Goal: Complete application form

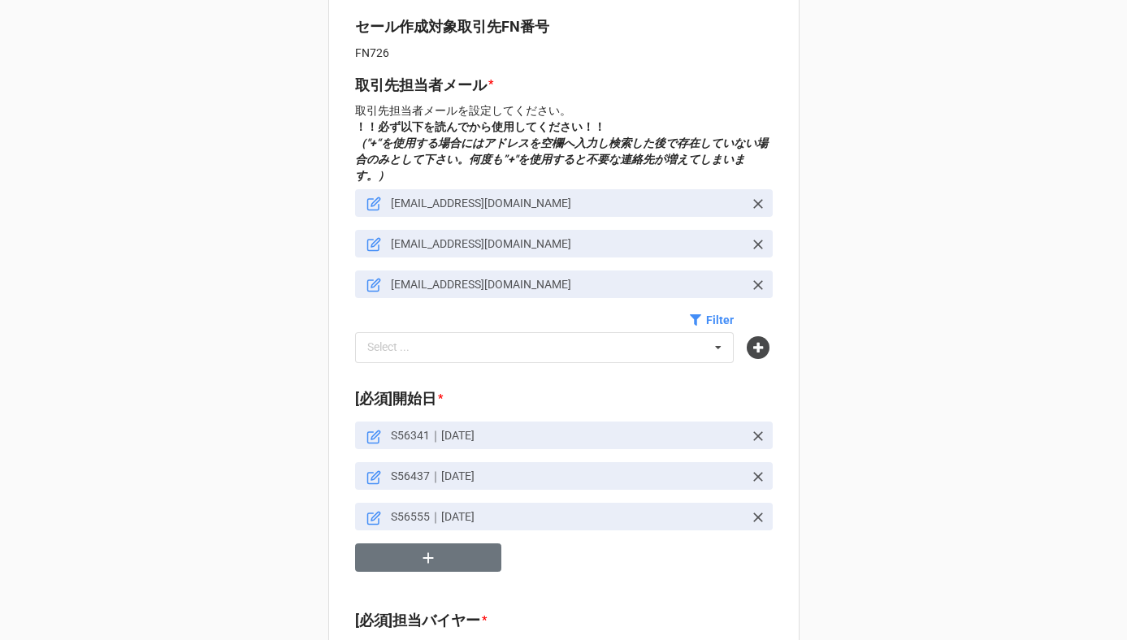
scroll to position [583, 0]
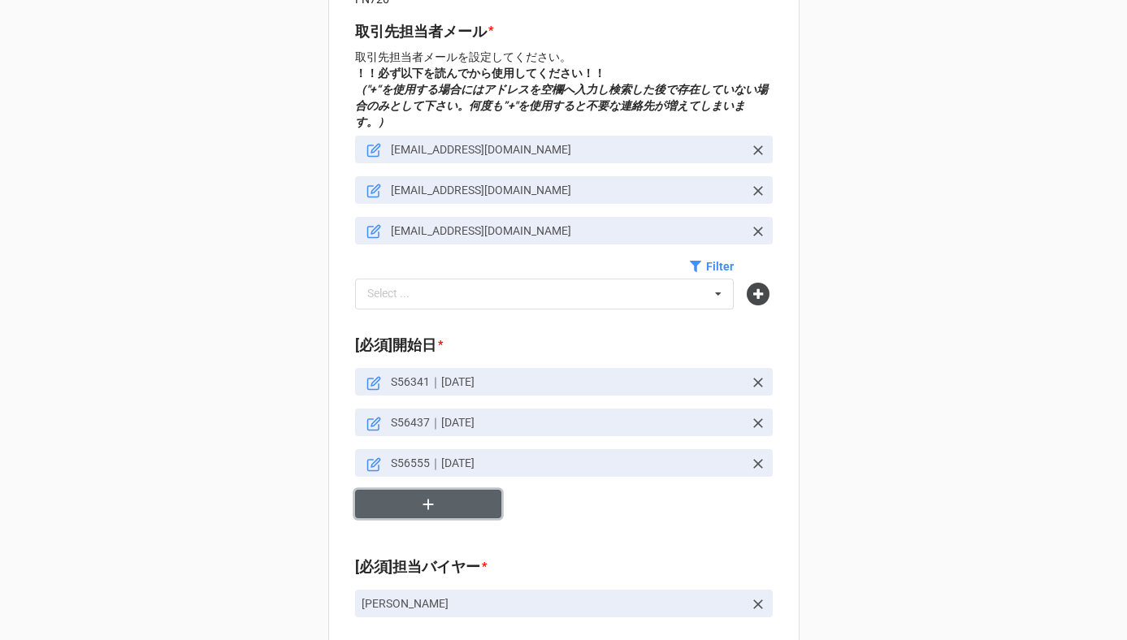
click at [434, 490] on button "button" at bounding box center [428, 504] width 146 height 28
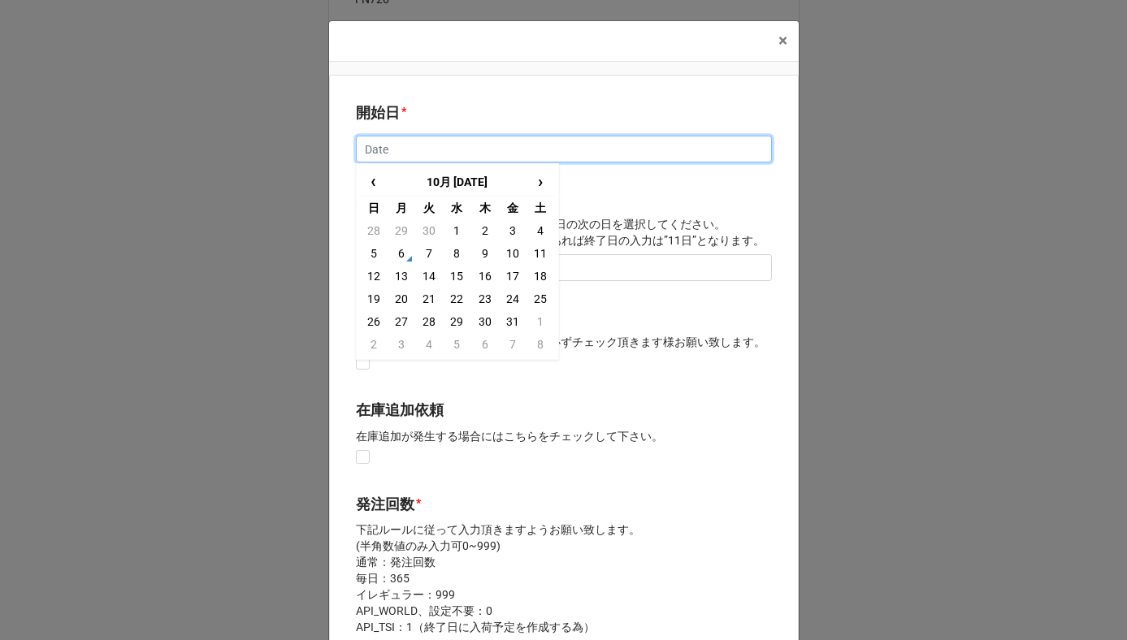
click at [384, 151] on input "text" at bounding box center [564, 150] width 416 height 28
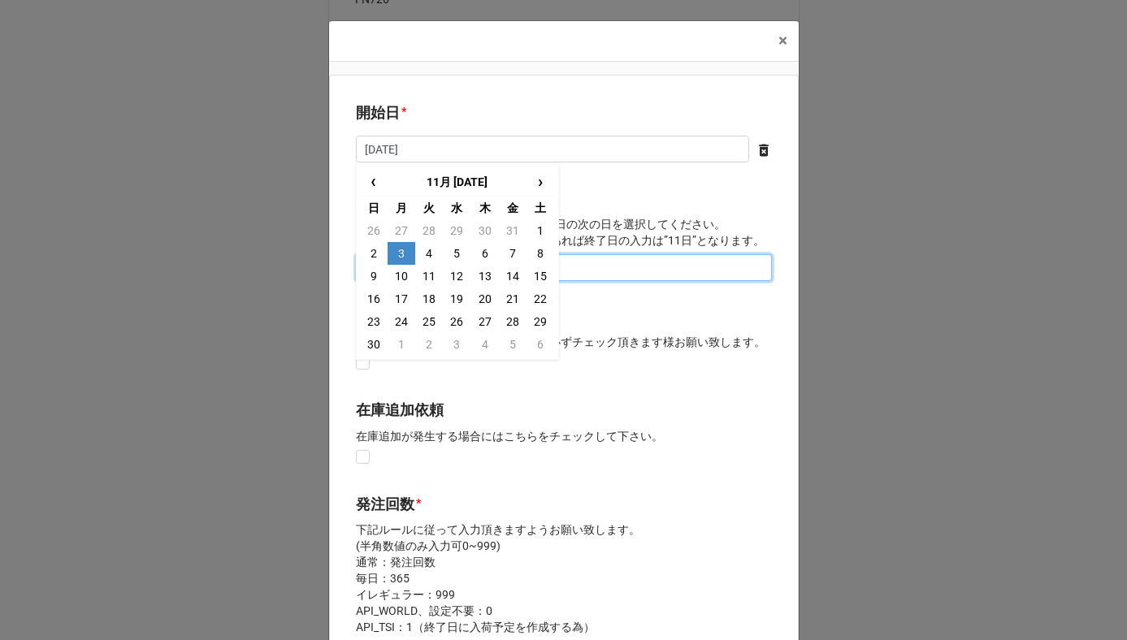
type input "[DATE]"
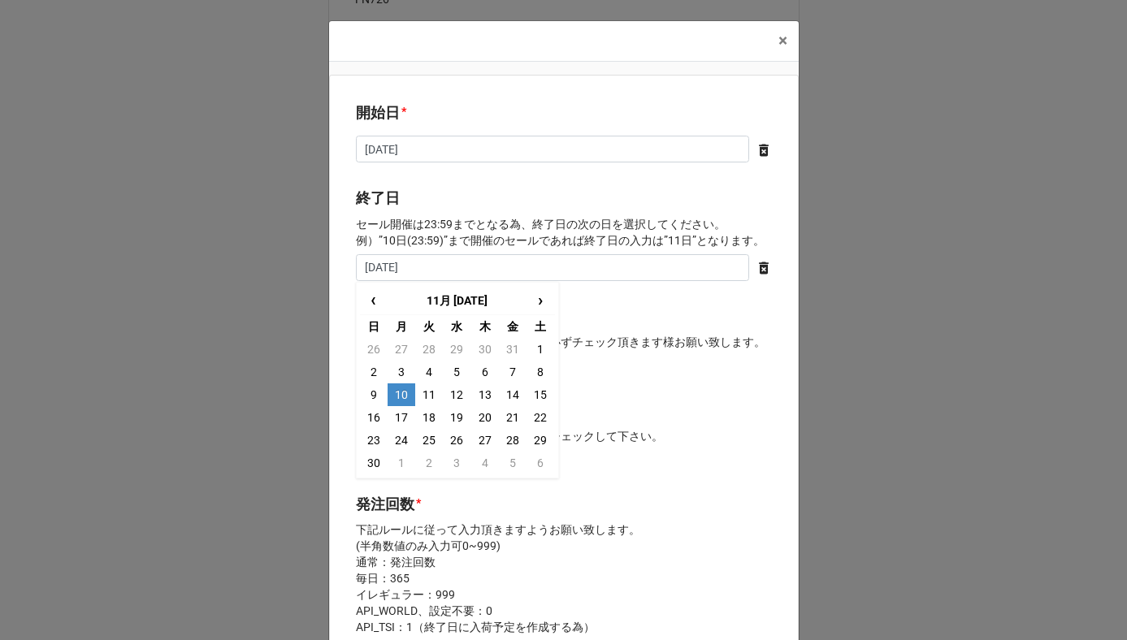
click at [401, 397] on td "10" at bounding box center [402, 395] width 28 height 23
type input "[DATE]"
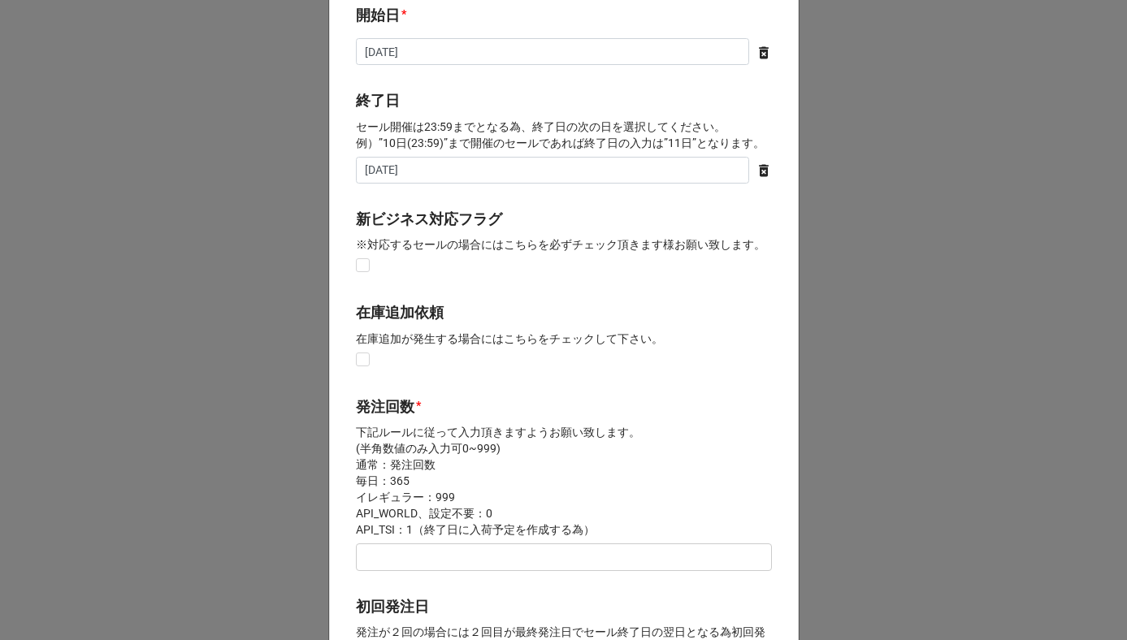
scroll to position [136, 0]
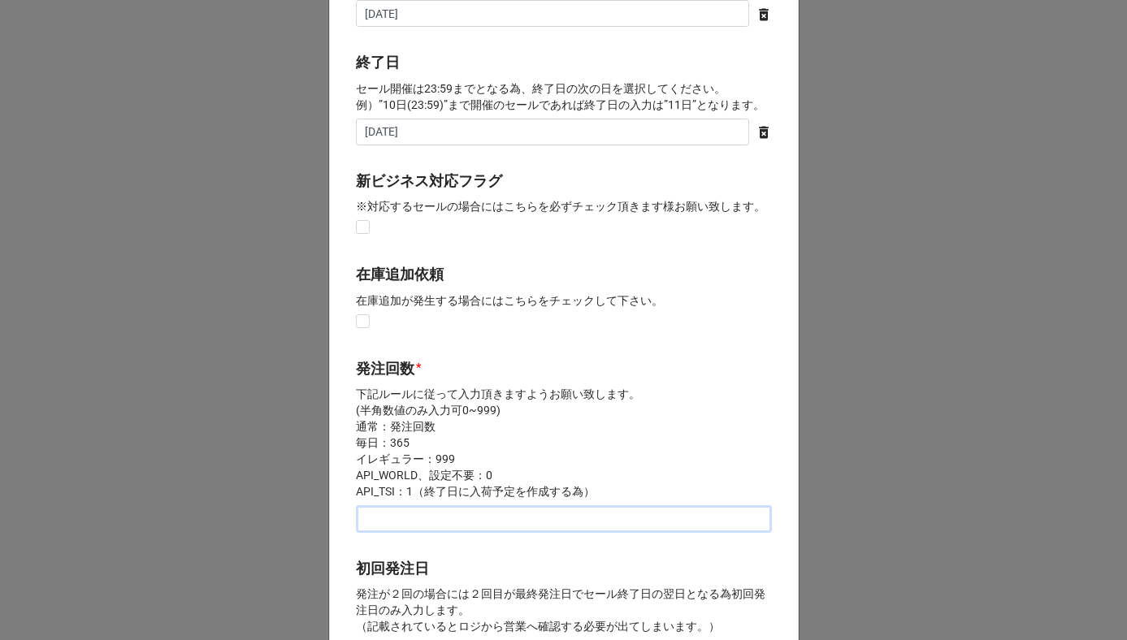
click at [394, 523] on input "text" at bounding box center [564, 519] width 416 height 28
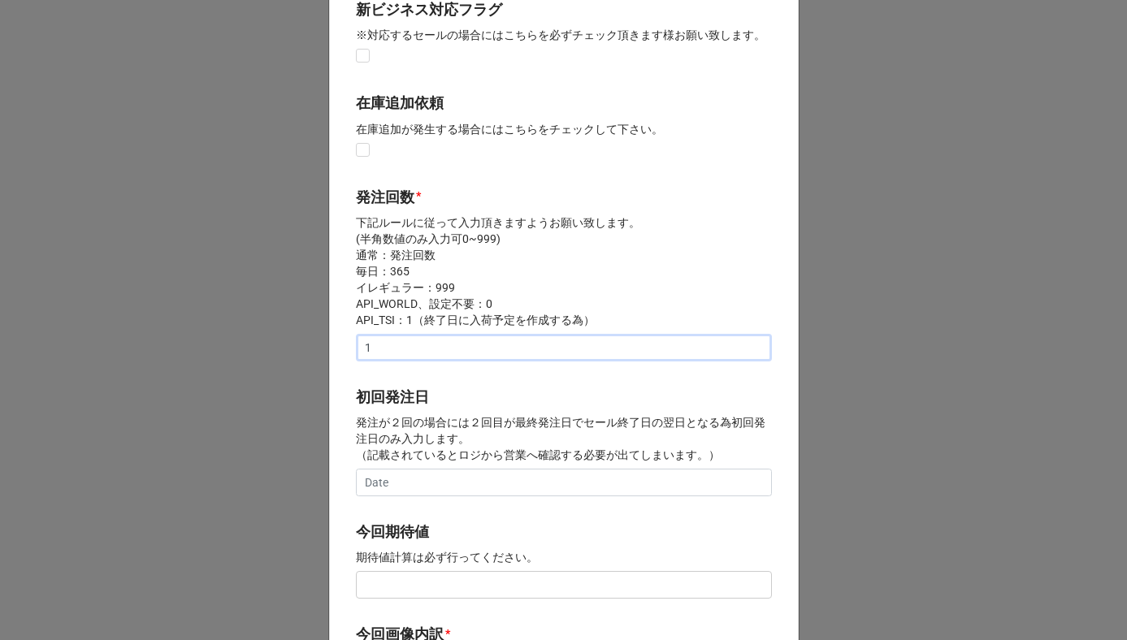
scroll to position [453, 0]
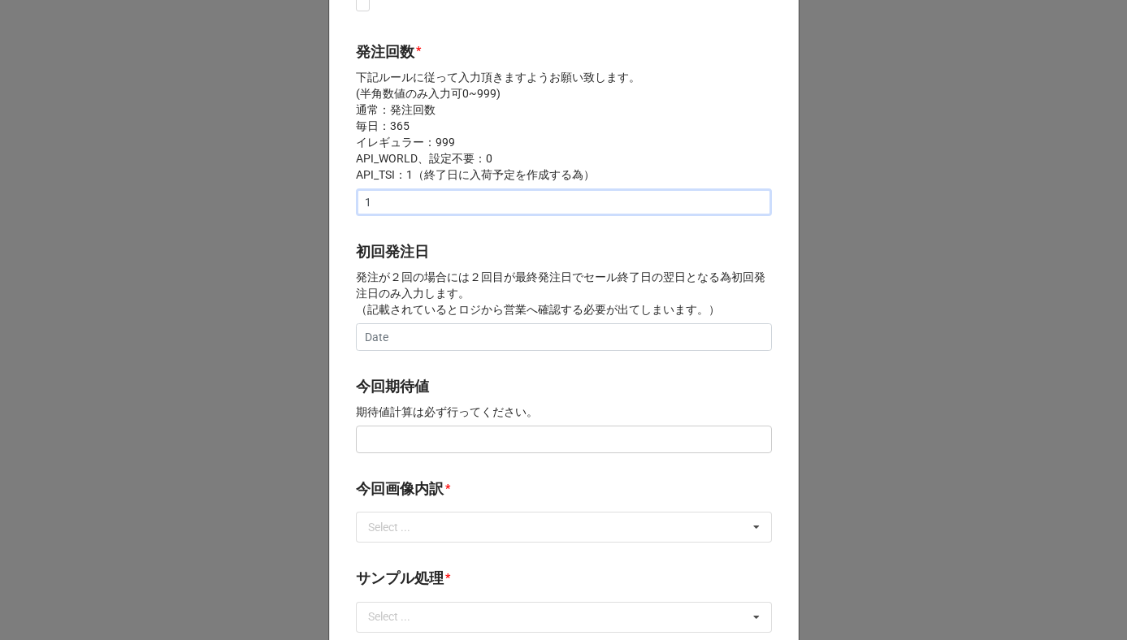
type input "1"
click at [406, 445] on input "text" at bounding box center [564, 440] width 416 height 28
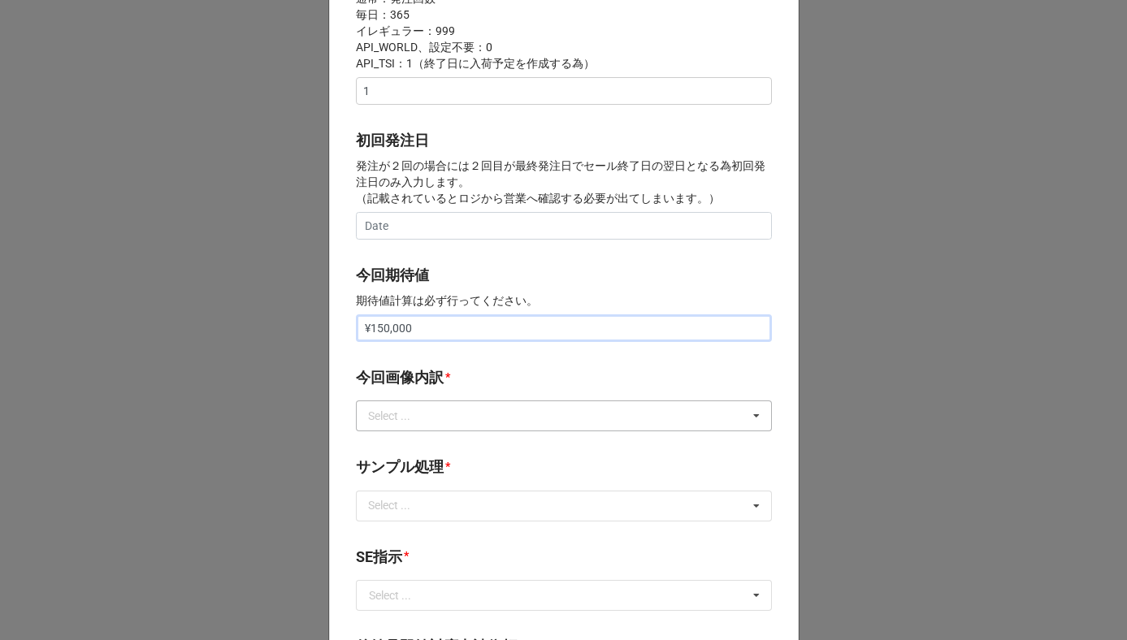
scroll to position [583, 0]
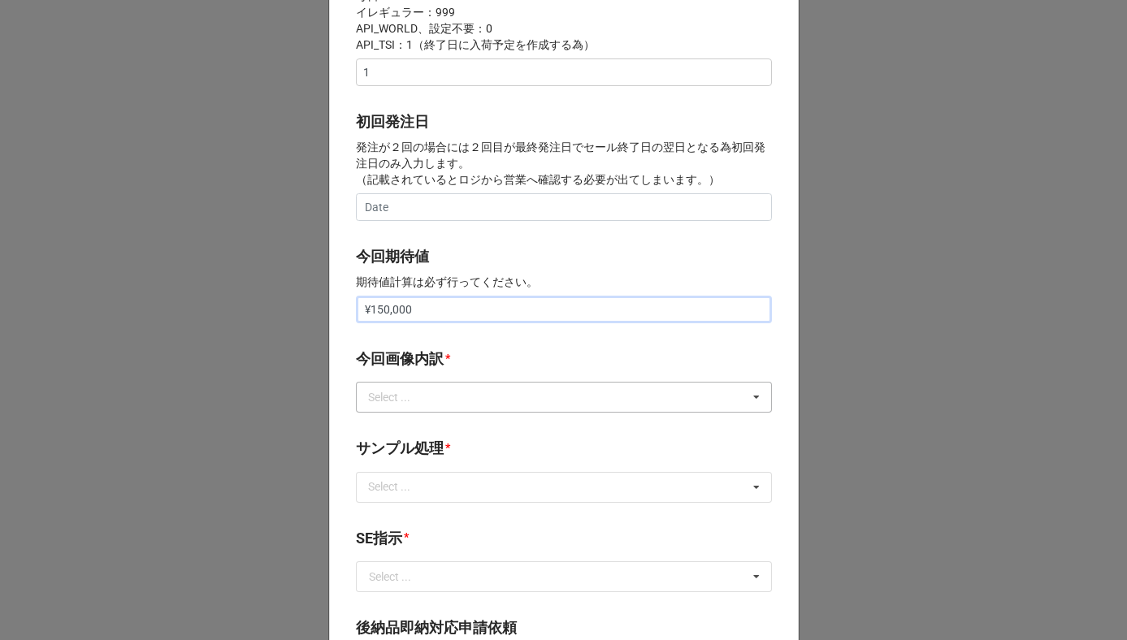
type input "¥150,000"
click at [423, 406] on div "Select ..." at bounding box center [399, 397] width 70 height 19
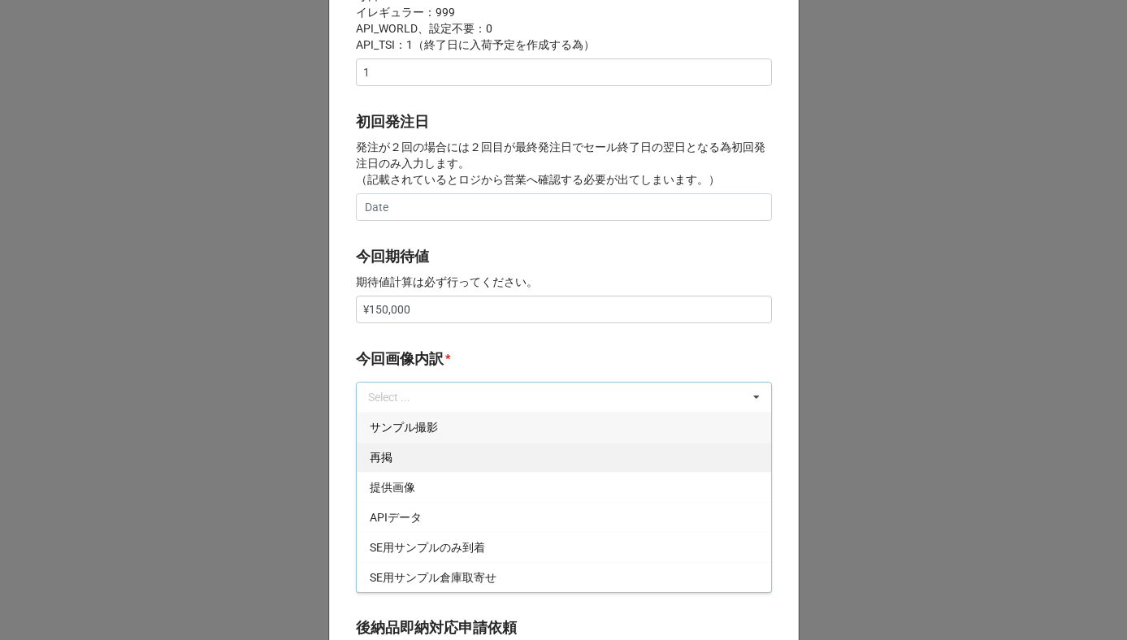
click at [404, 456] on div "再掲" at bounding box center [564, 457] width 414 height 30
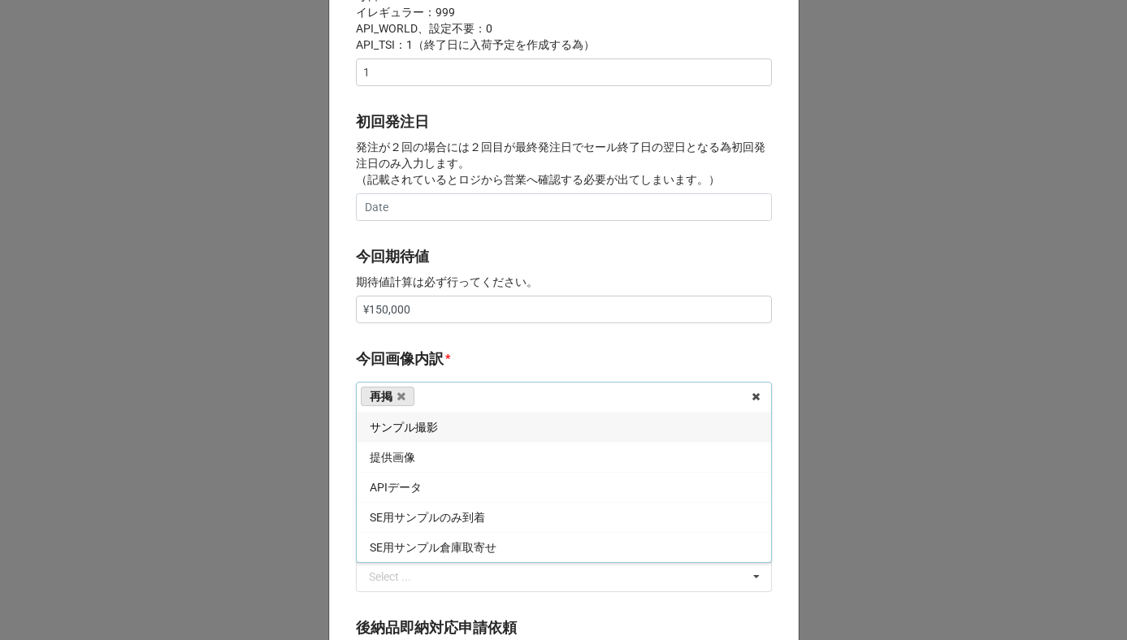
drag, startPoint x: 448, startPoint y: 347, endPoint x: 444, endPoint y: 366, distance: 19.8
click at [448, 347] on div "開始日 * [DATE] ‹ 11月 [DATE] › 日 月 火 [PERSON_NAME] 金 土 26 27 28 29 30 31 1 2 3 4 5…" at bounding box center [564, 295] width 470 height 1606
click at [428, 492] on div "Select ..." at bounding box center [399, 487] width 70 height 19
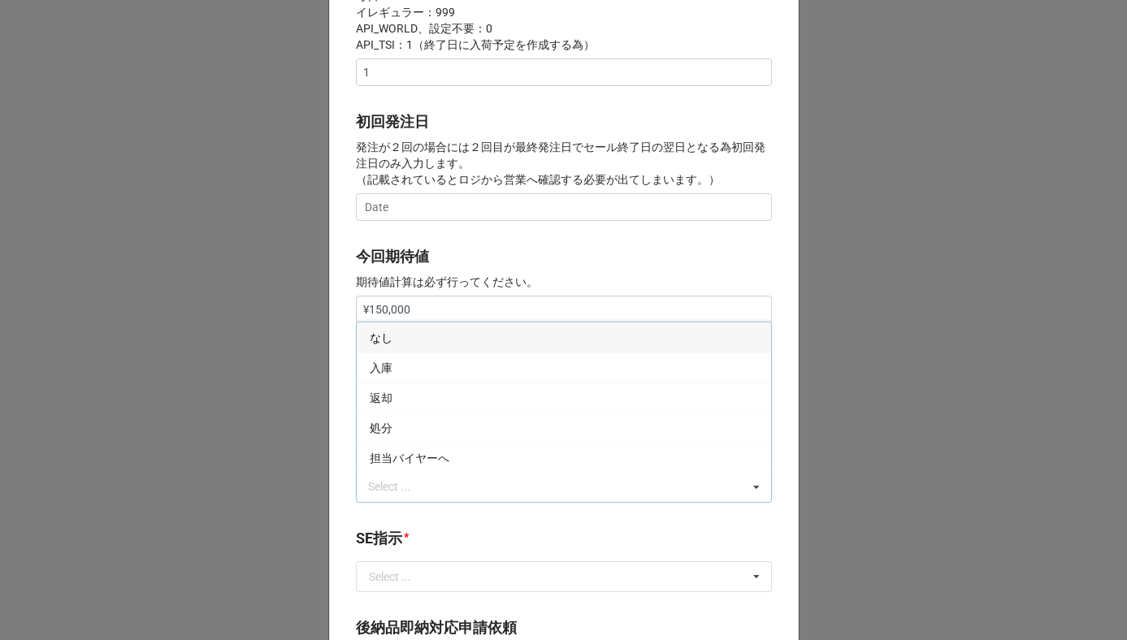
drag, startPoint x: 401, startPoint y: 340, endPoint x: 403, endPoint y: 328, distance: 12.3
click at [401, 340] on div "なし" at bounding box center [564, 338] width 414 height 30
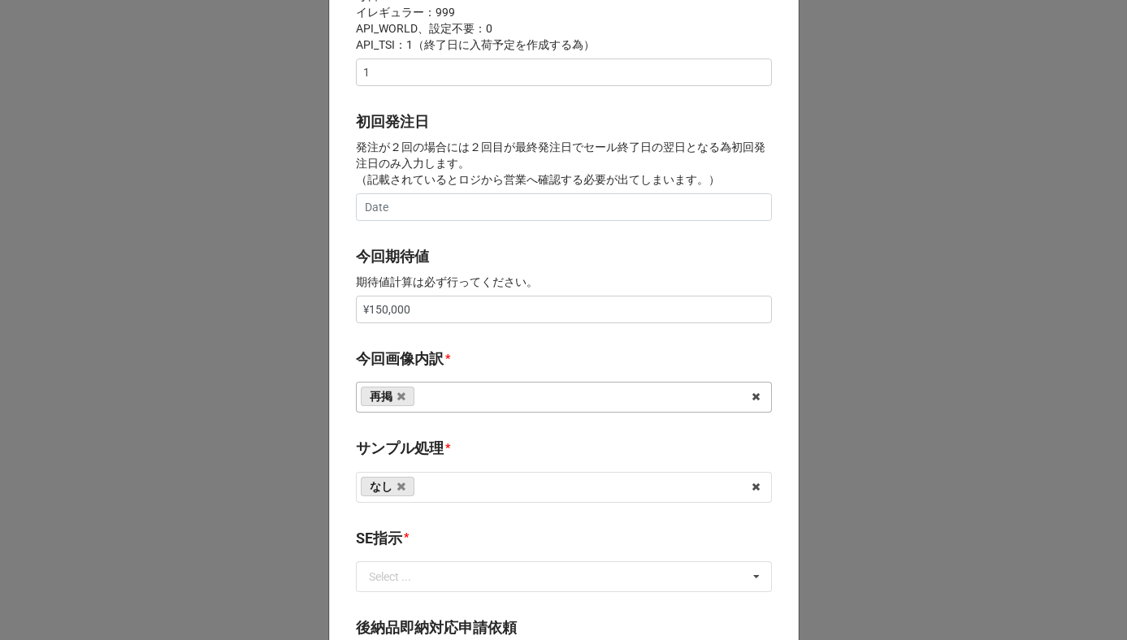
click at [460, 258] on b "今回期待値" at bounding box center [564, 259] width 416 height 28
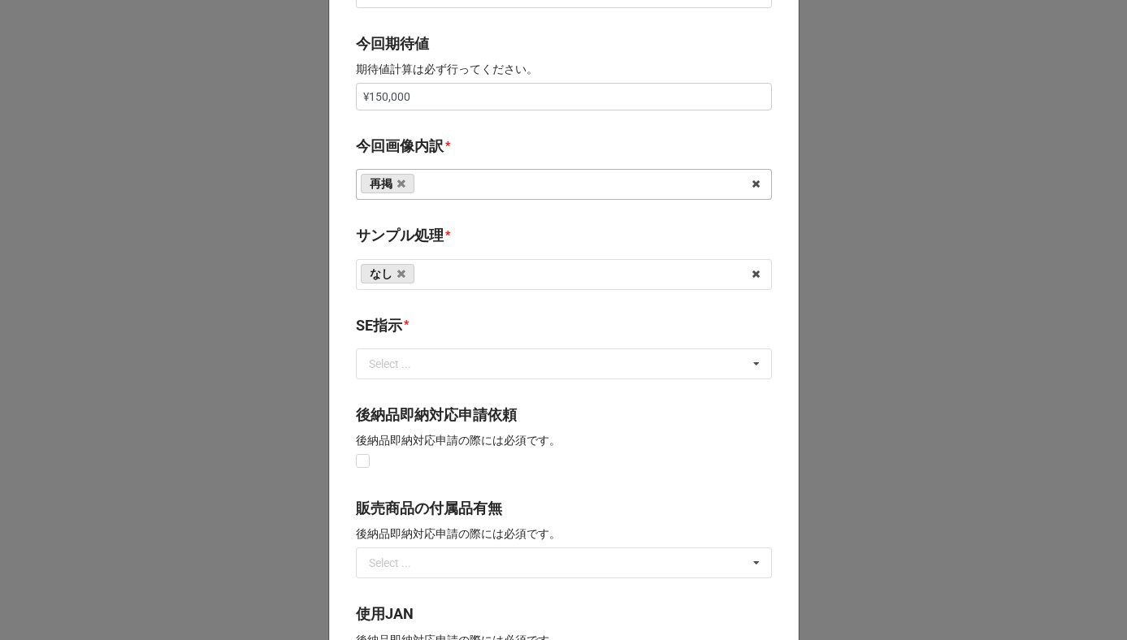
scroll to position [815, 0]
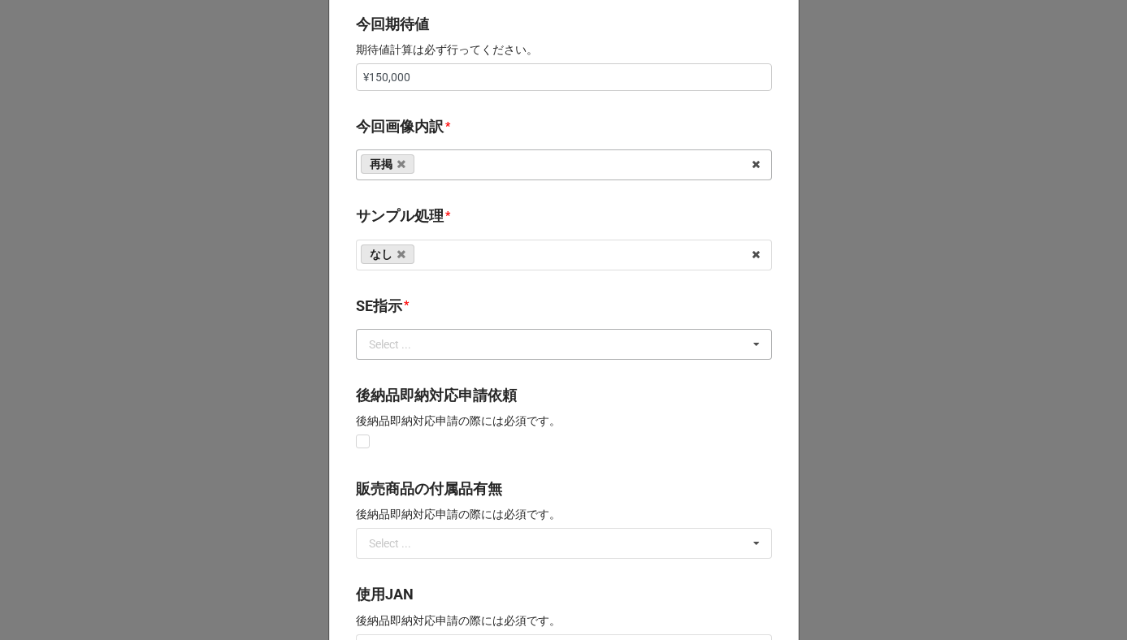
click at [394, 349] on div "Select ..." at bounding box center [390, 344] width 42 height 11
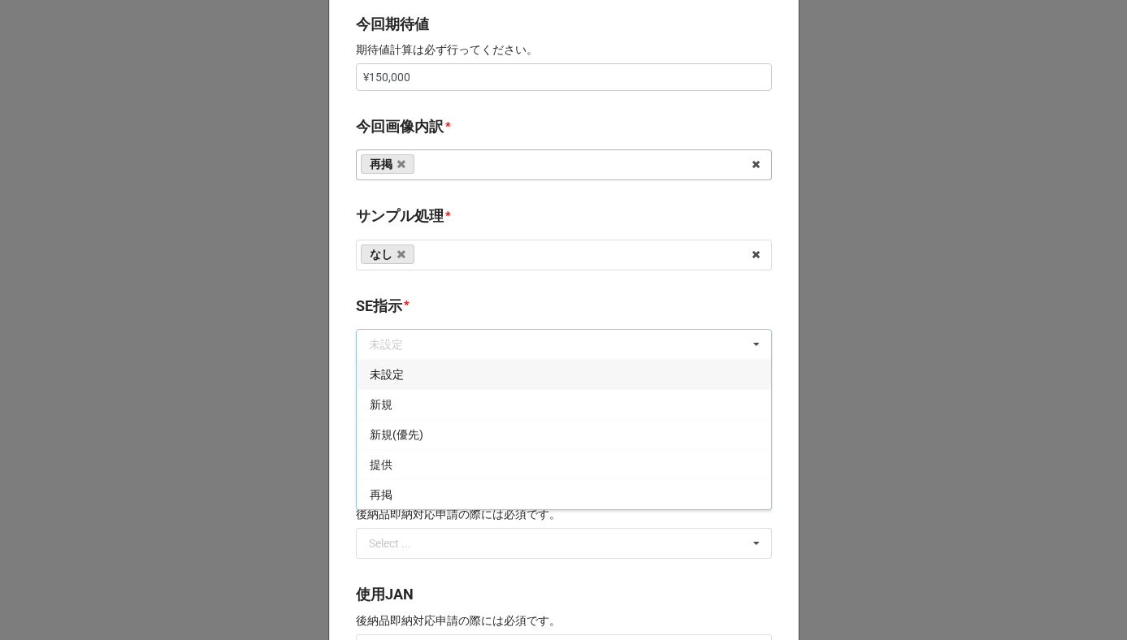
click at [395, 488] on div "再掲" at bounding box center [564, 494] width 414 height 30
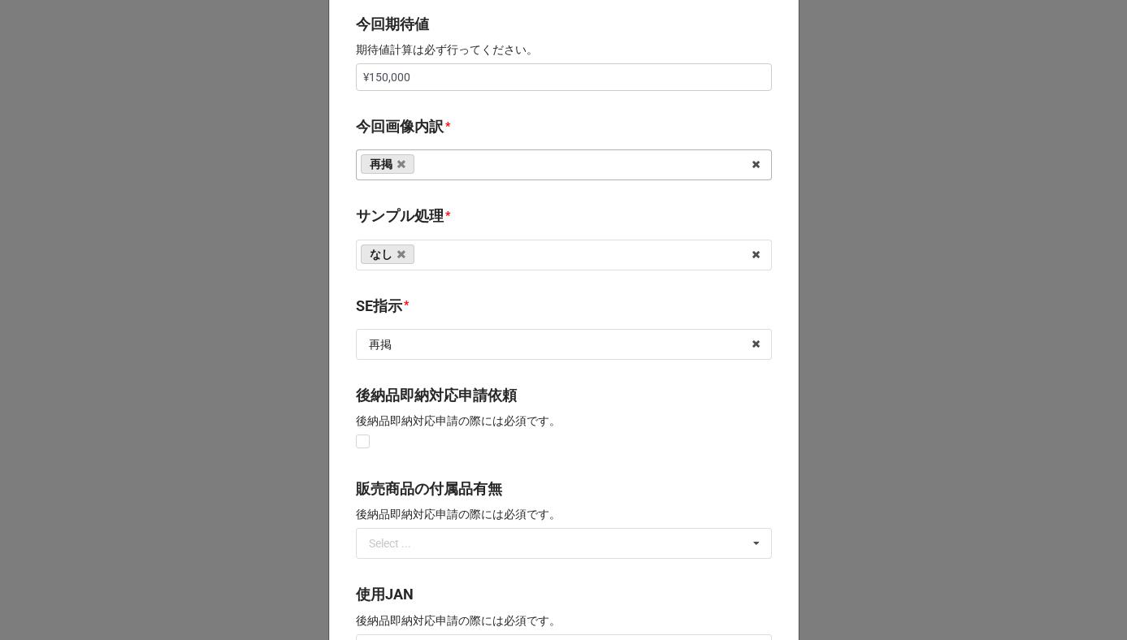
click at [459, 292] on div "開始日 * [DATE] ‹ 11月 [DATE] › 日 月 火 [PERSON_NAME] 金 土 26 27 28 29 30 31 1 2 3 4 5…" at bounding box center [564, 63] width 470 height 1606
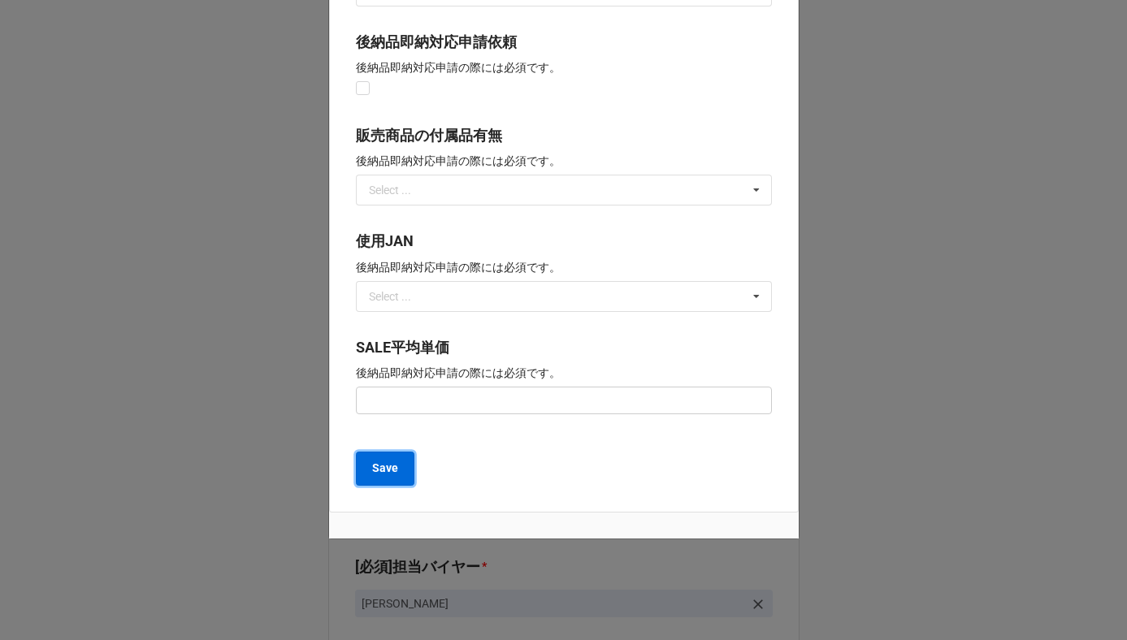
click at [387, 483] on button "Save" at bounding box center [385, 469] width 59 height 34
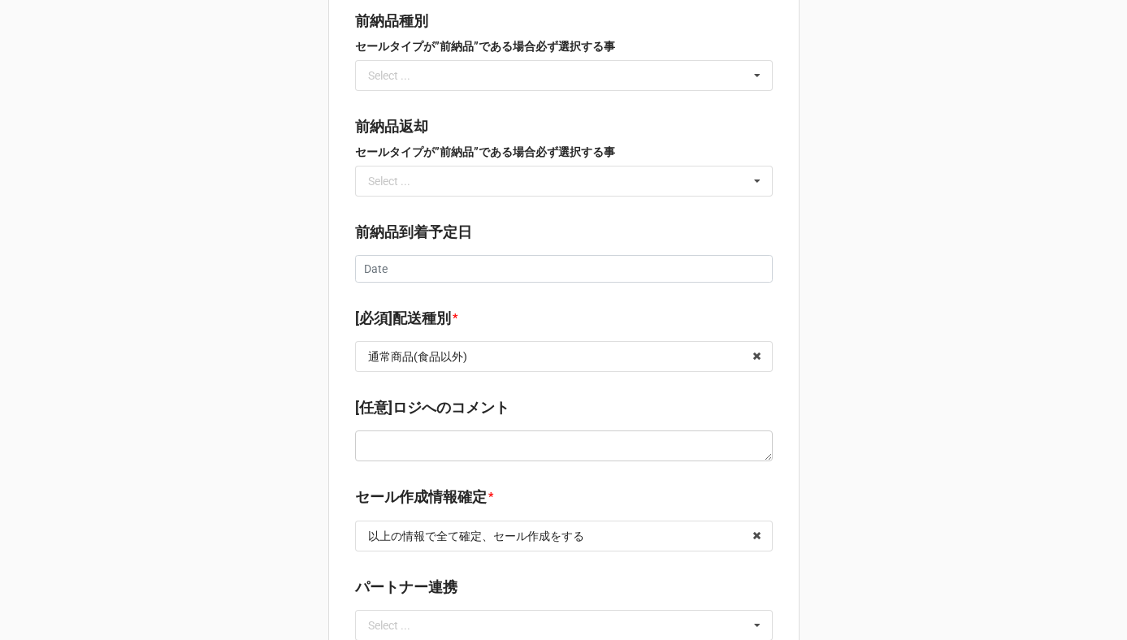
scroll to position [2323, 0]
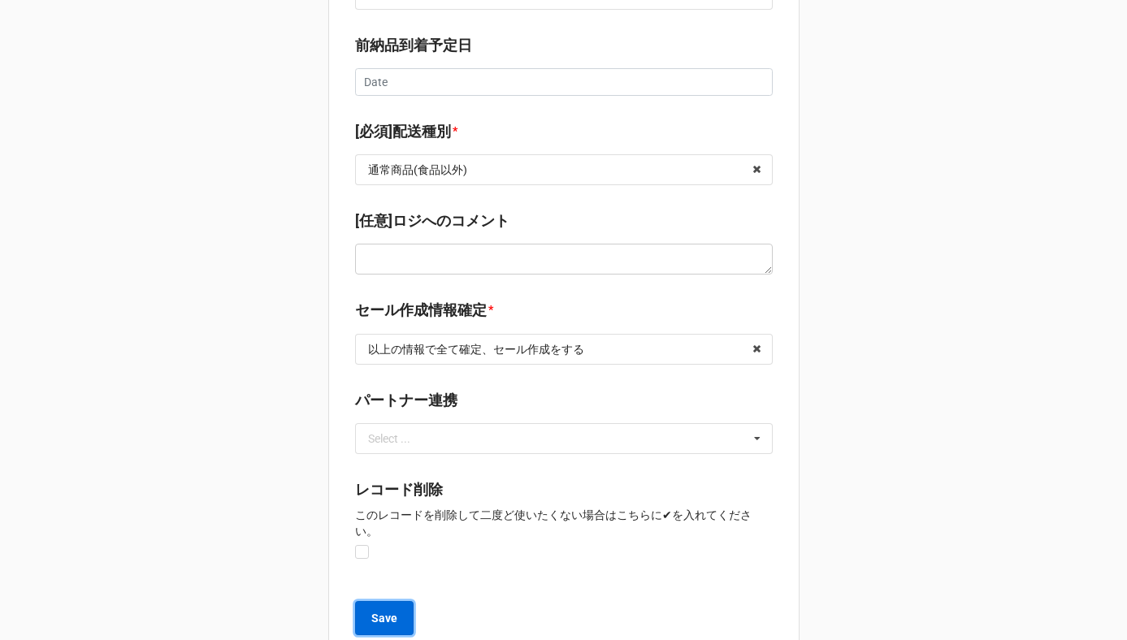
click at [382, 601] on button "Save" at bounding box center [384, 618] width 59 height 34
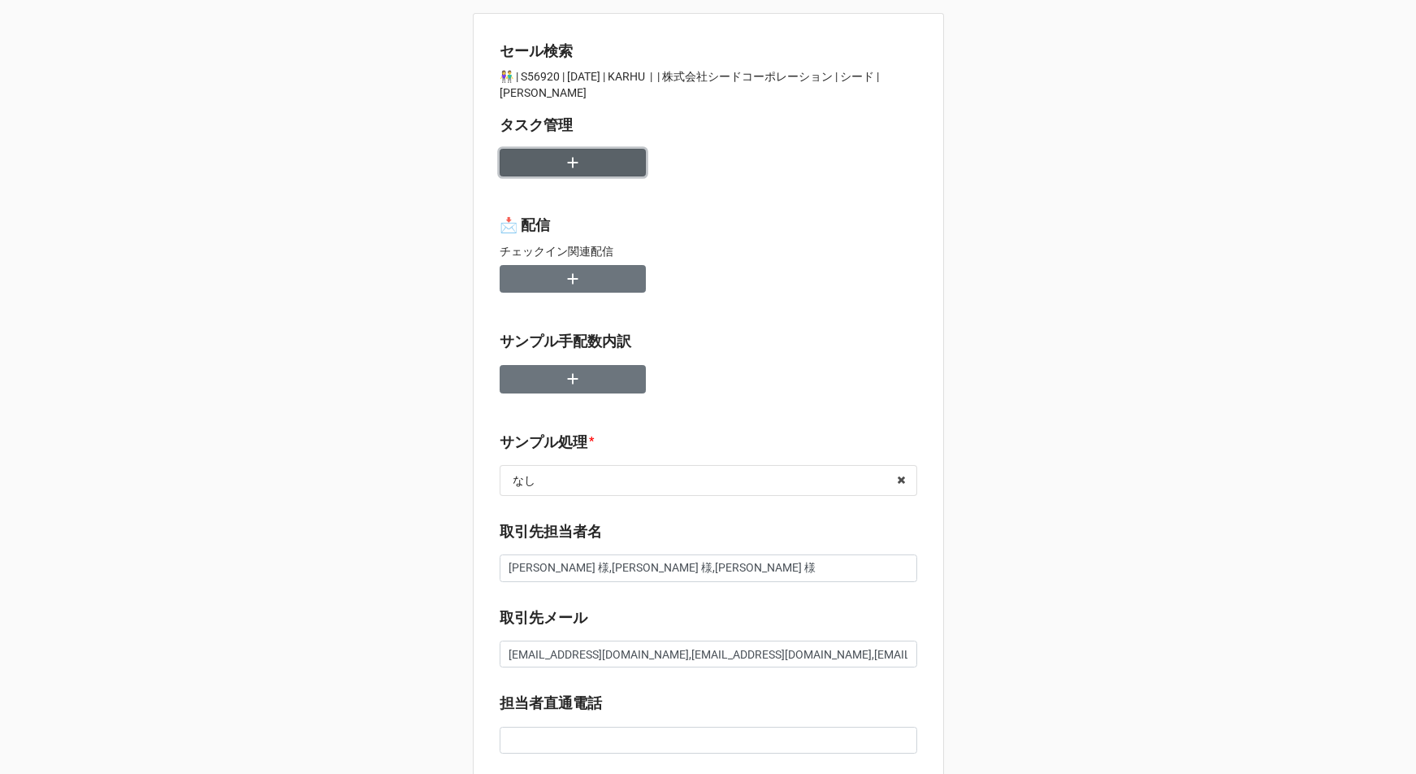
click at [583, 167] on button "button" at bounding box center [573, 163] width 146 height 28
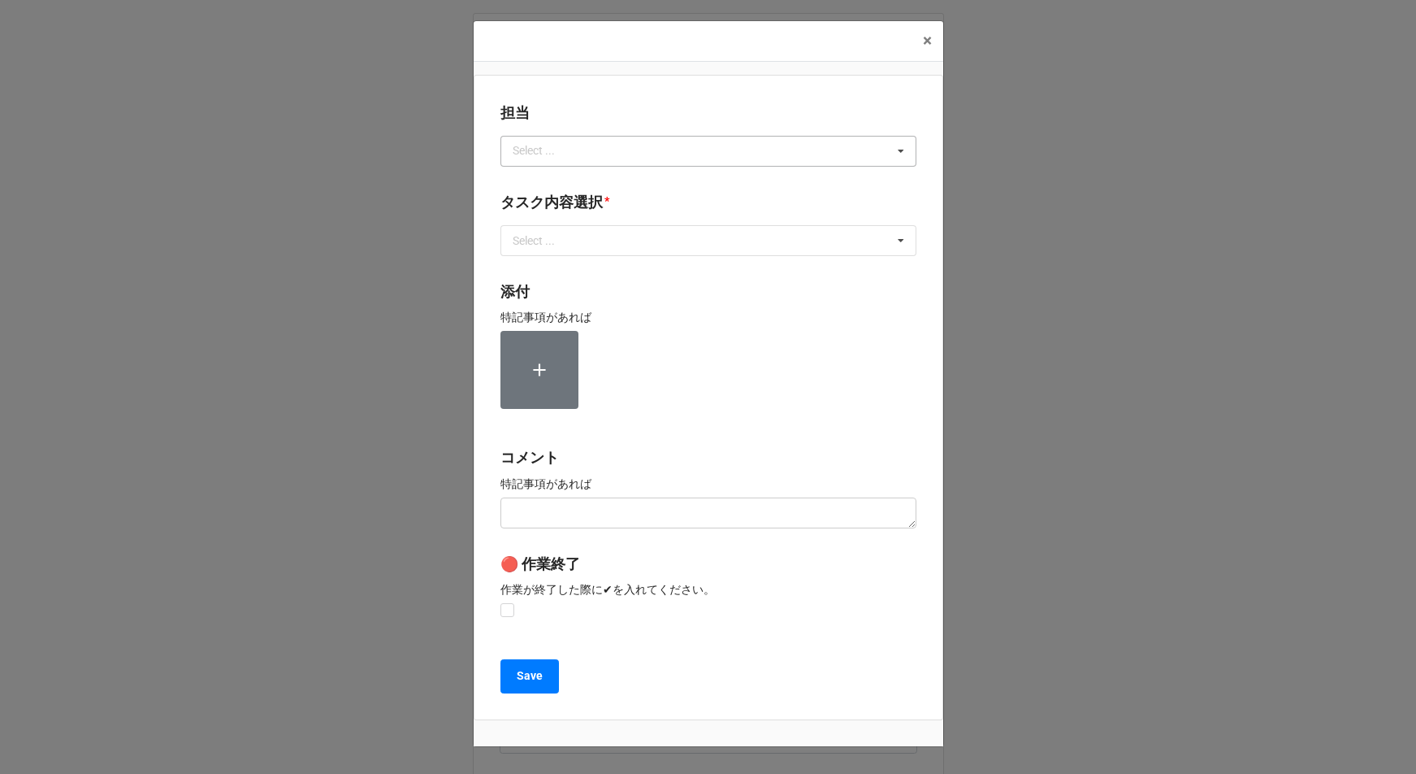
click at [545, 153] on div "Select ..." at bounding box center [544, 150] width 70 height 19
type input "[PERSON_NAME]"
click at [534, 189] on div "[PERSON_NAME]" at bounding box center [708, 181] width 414 height 30
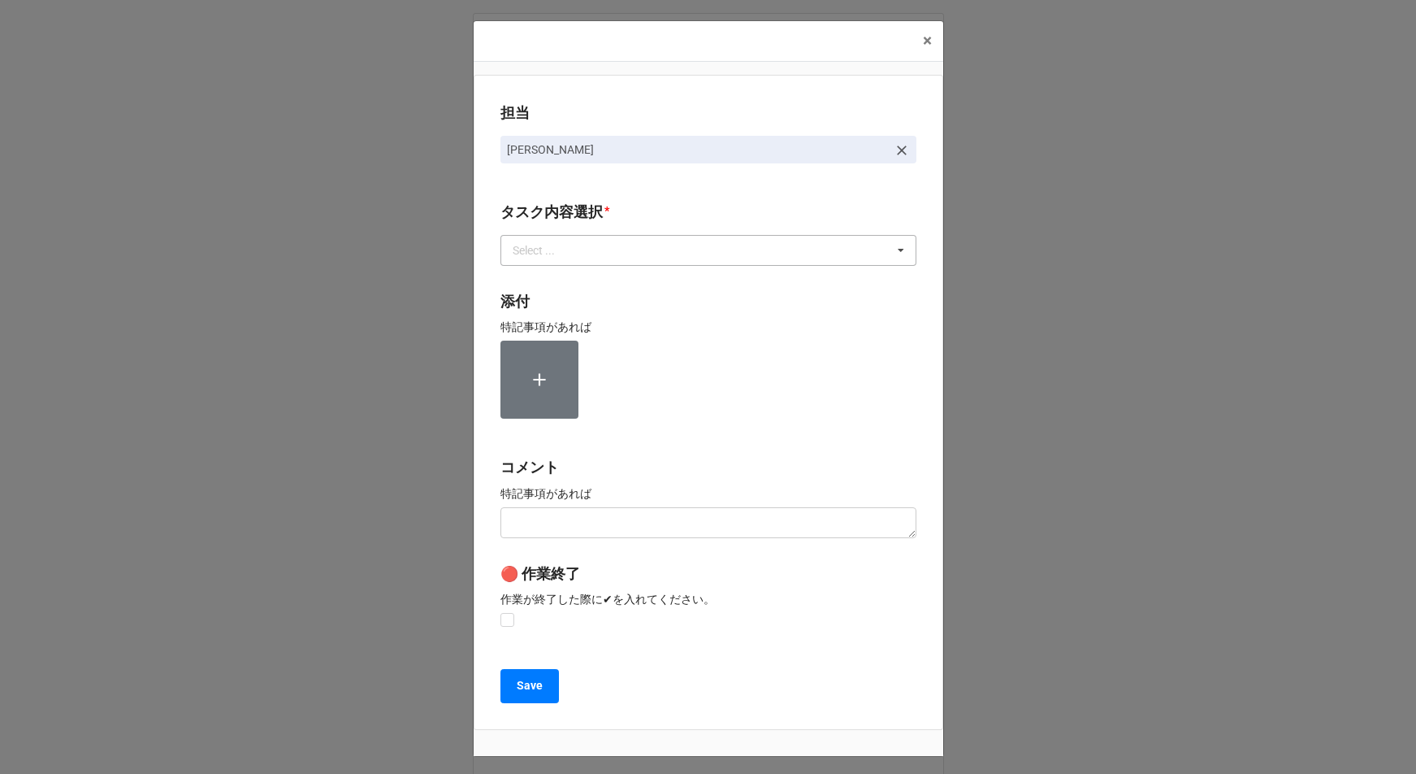
click at [551, 262] on div "Select ... 1~13一気通貫に作業中 0.リスト催促 1.リスト回収/再掲検索 2.期待値精査 3.画像/サンプル手配(画像内訳) 4.Checki…" at bounding box center [709, 250] width 416 height 31
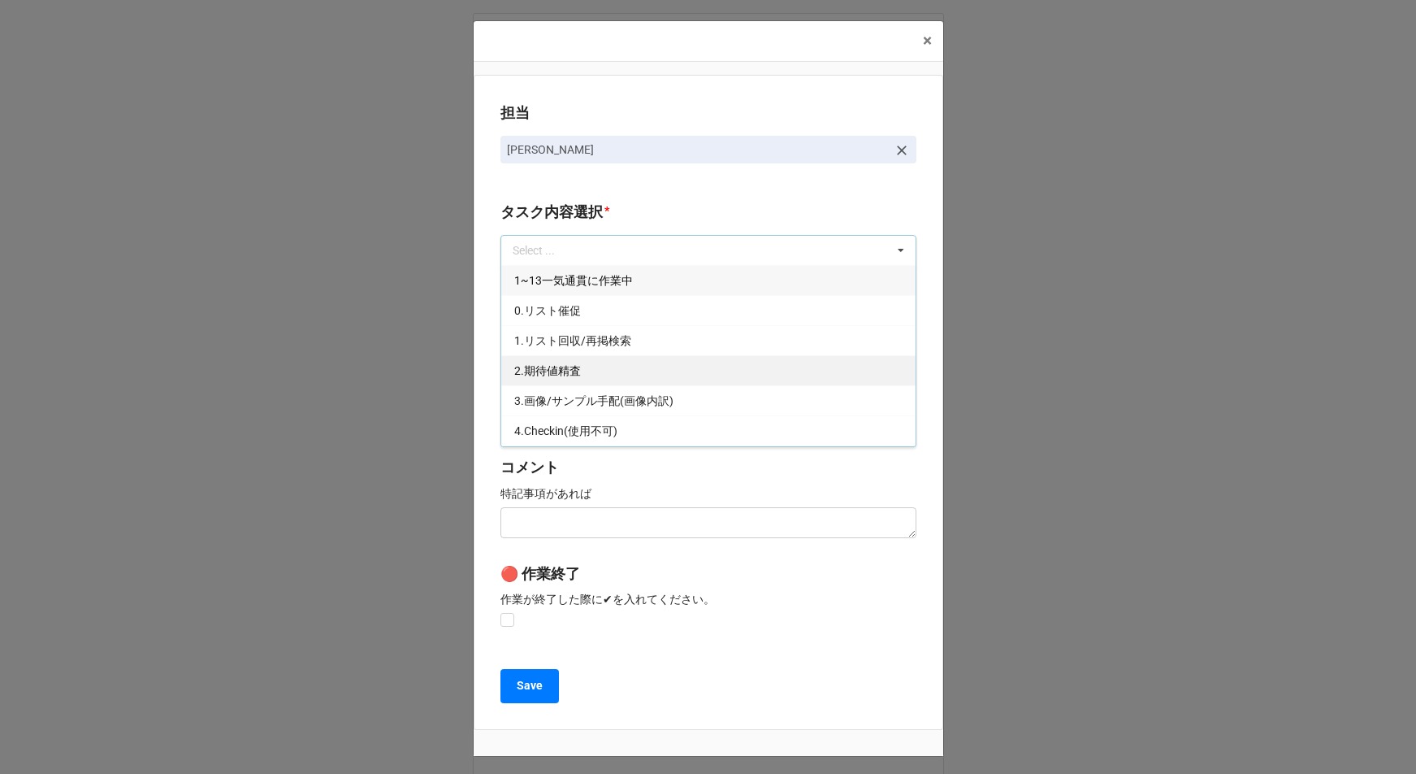
click at [546, 383] on div "2.期待値精査" at bounding box center [708, 370] width 414 height 30
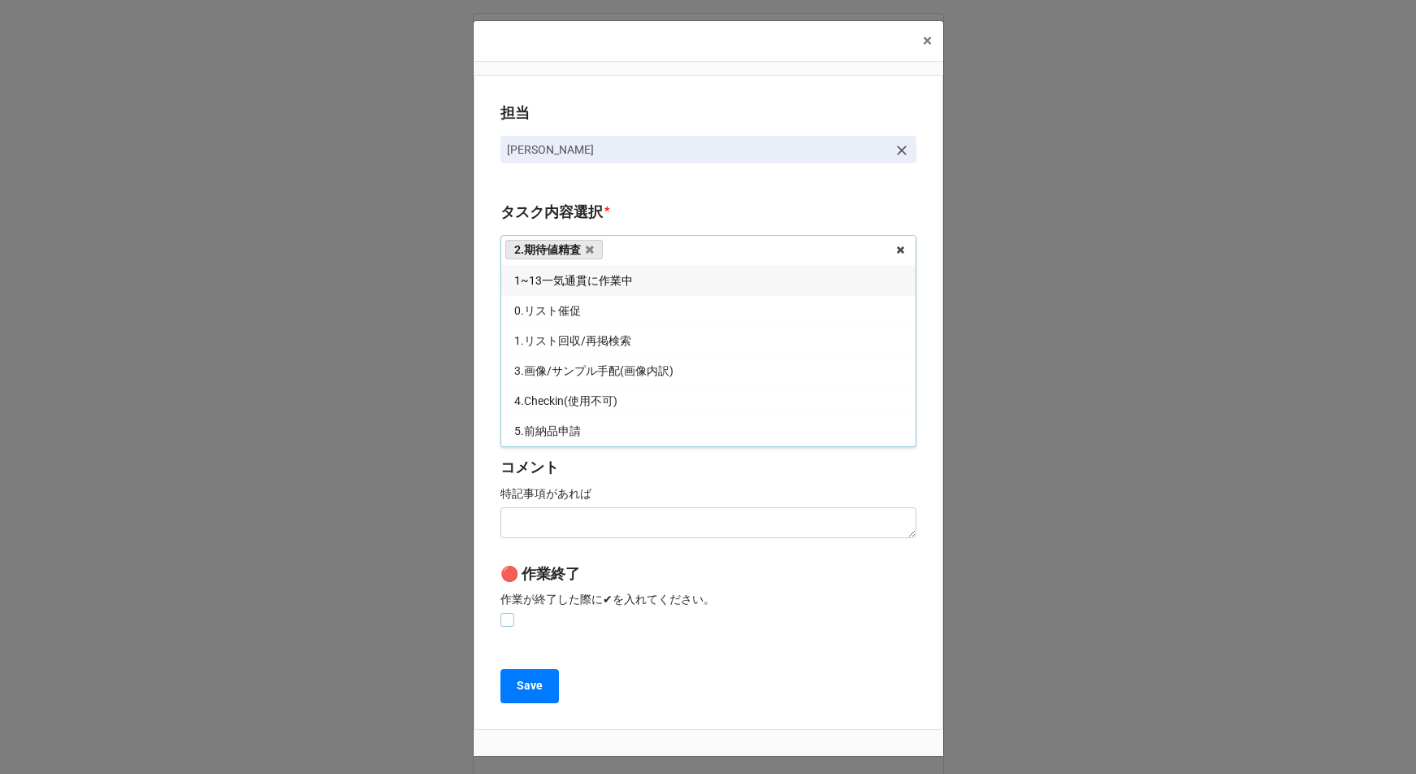
click at [501, 613] on label at bounding box center [508, 613] width 14 height 0
checkbox input "true"
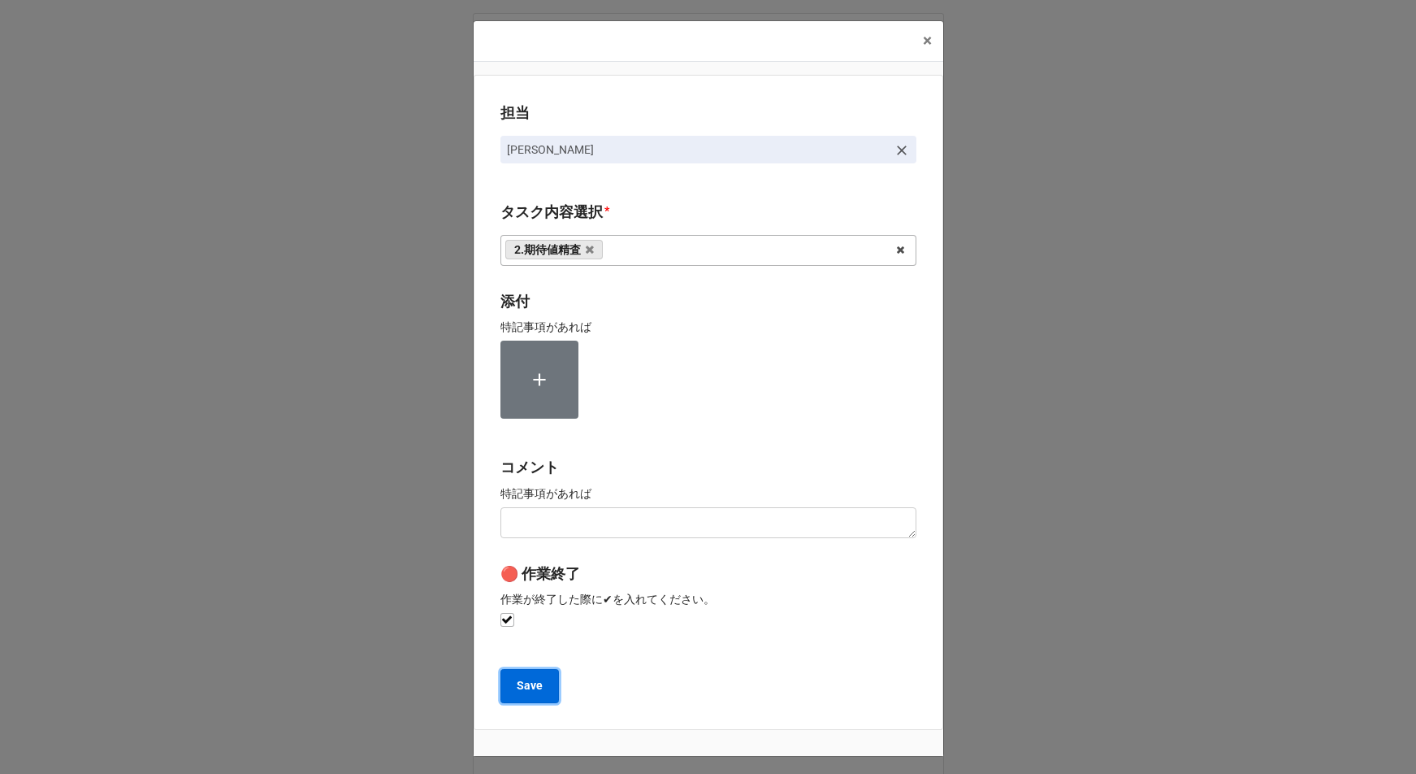
click at [531, 687] on b "Save" at bounding box center [530, 685] width 26 height 17
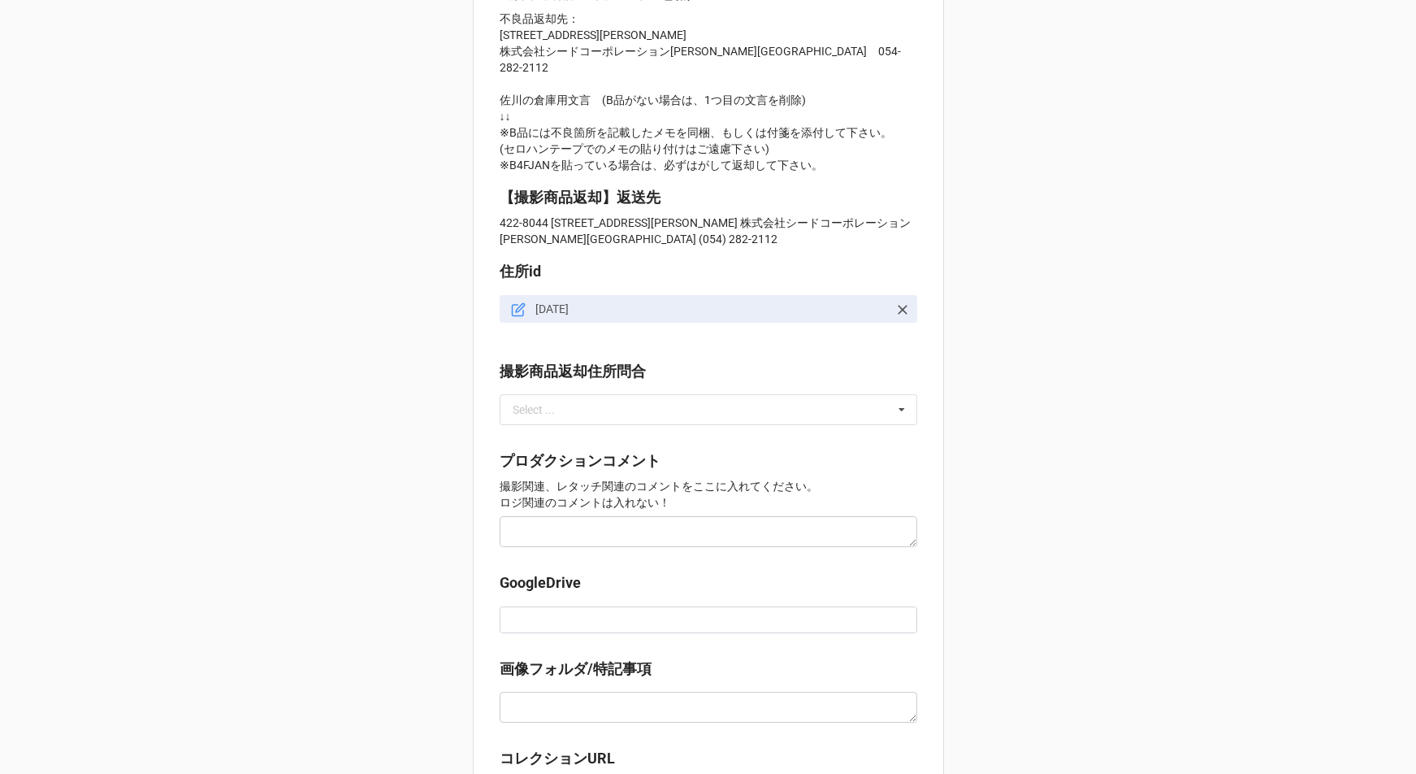
scroll to position [1433, 0]
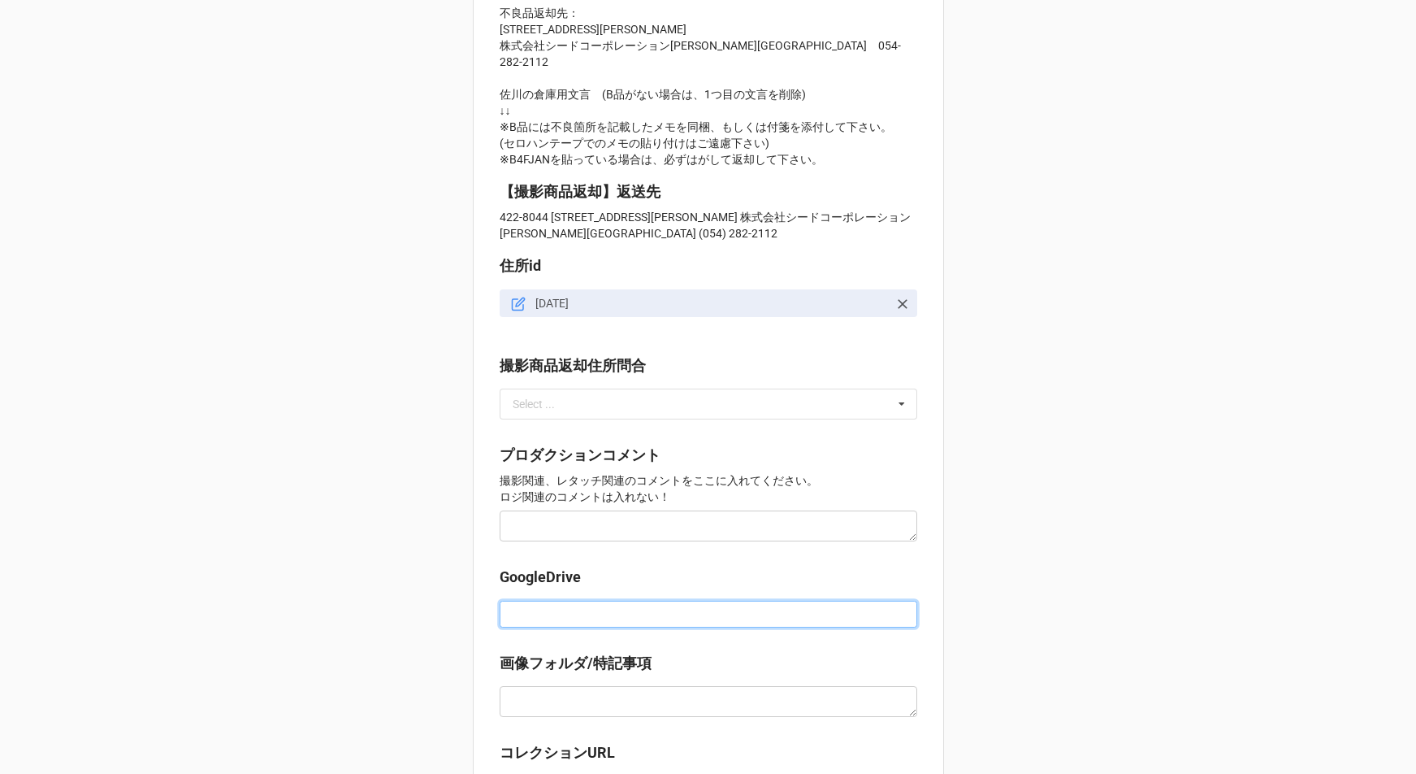
click at [519, 600] on input at bounding box center [709, 614] width 418 height 28
paste input "https://docs.google.com/spreadsheets/d/1jN8gRWOzV_m5fYfXki94YNhnZiCtsvXM/edit?g…"
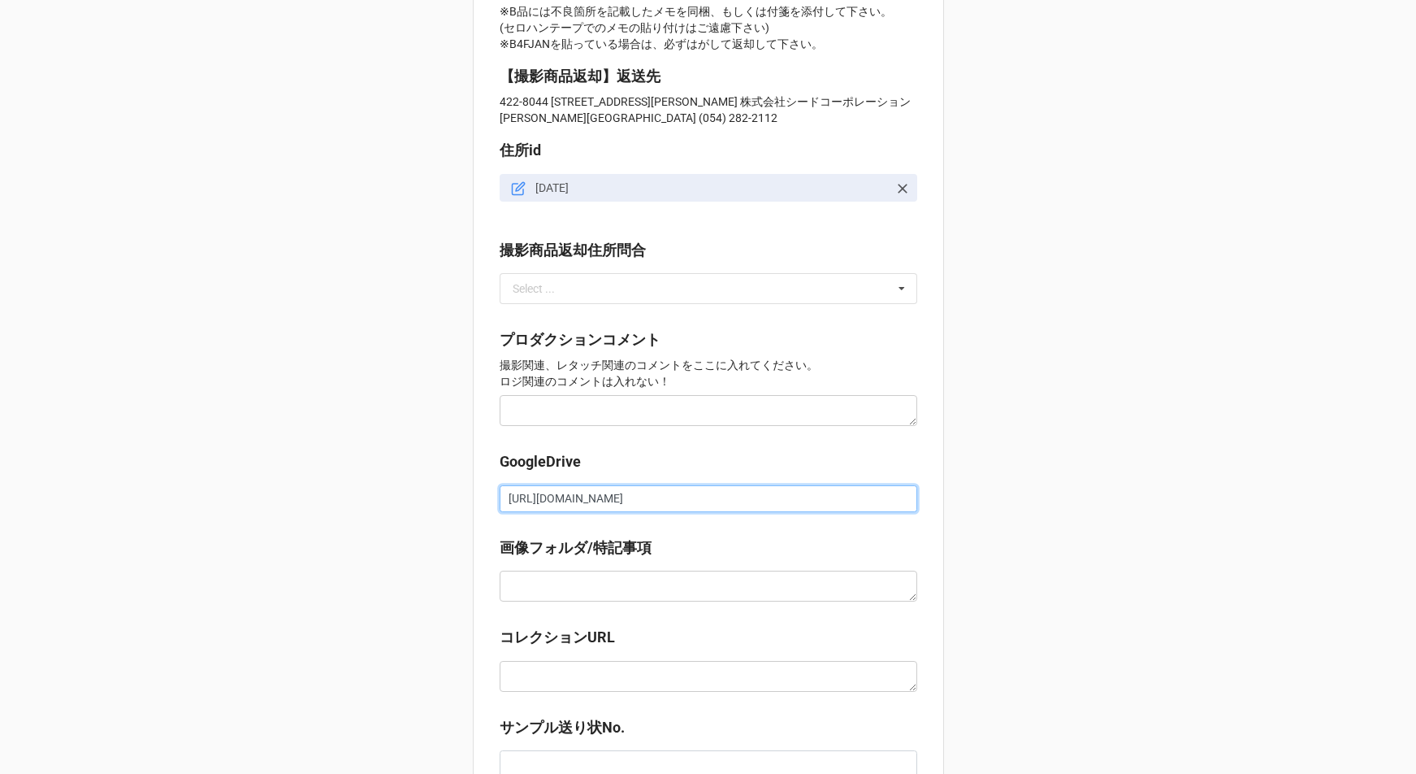
scroll to position [1661, 0]
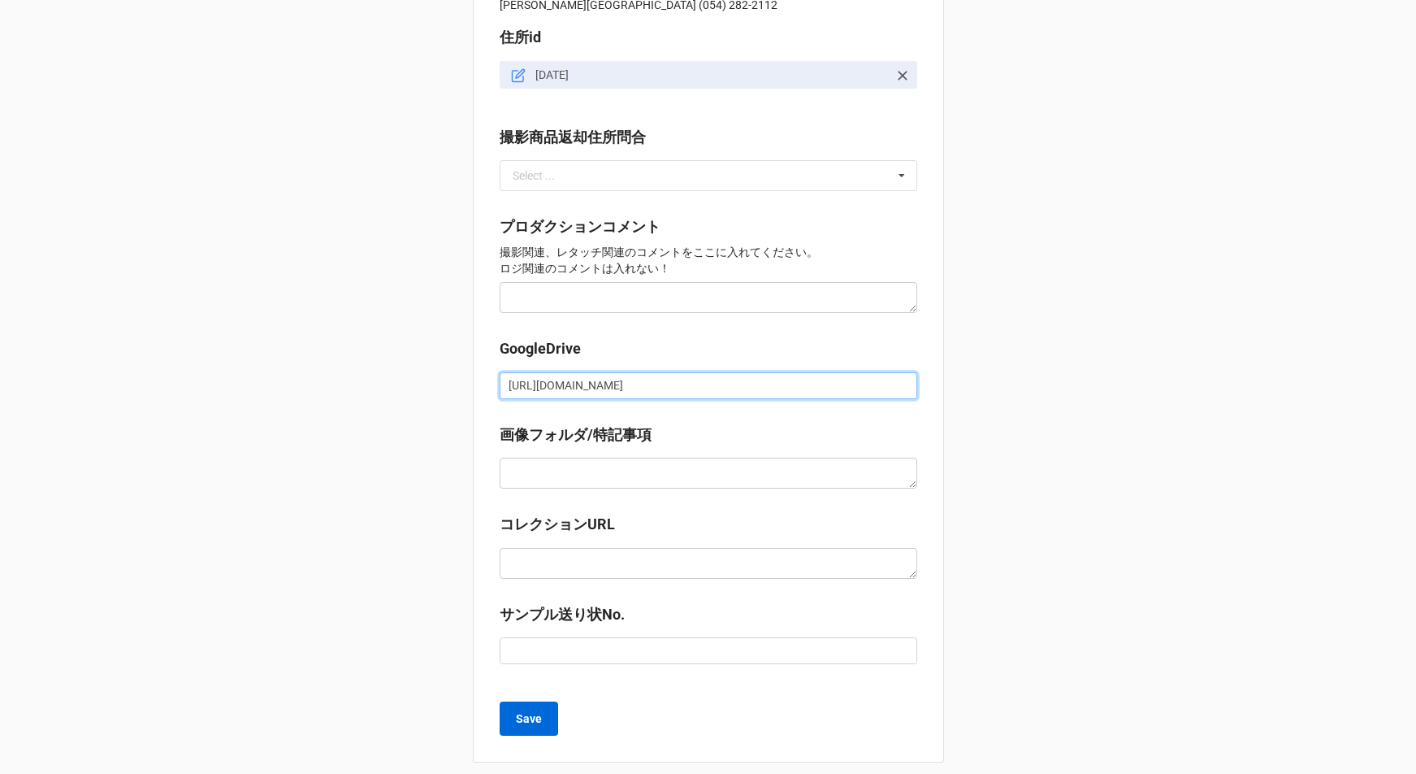
type input "https://docs.google.com/spreadsheets/d/1jN8gRWOzV_m5fYfXki94YNhnZiCtsvXM/edit?g…"
click at [530, 710] on b "Save" at bounding box center [529, 718] width 26 height 17
